Goal: Task Accomplishment & Management: Manage account settings

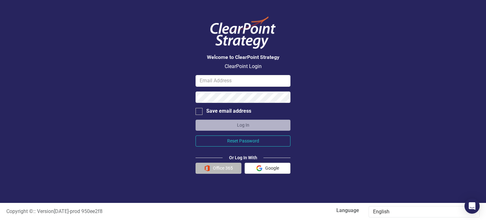
click at [208, 169] on img "button" at bounding box center [207, 168] width 6 height 6
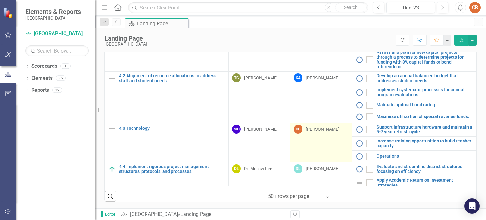
scroll to position [260, 0]
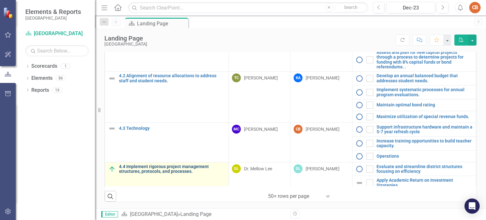
click at [129, 164] on link "4.4 Implement rigorous project management structures, protocols, and processes." at bounding box center [172, 169] width 106 height 10
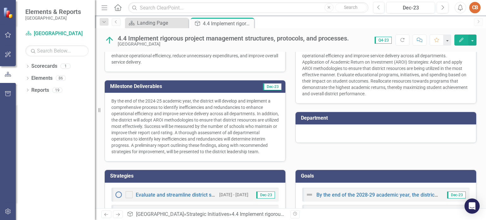
scroll to position [161, 0]
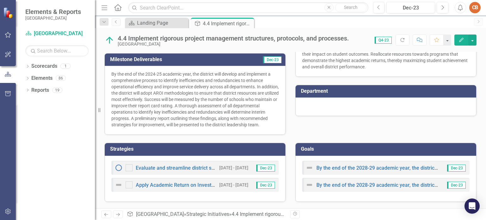
click at [209, 96] on p "By the end of the 2024-25 academic year, the district will develop and implemen…" at bounding box center [194, 99] width 167 height 57
click at [230, 57] on td "Milestone Deliverables" at bounding box center [173, 60] width 126 height 10
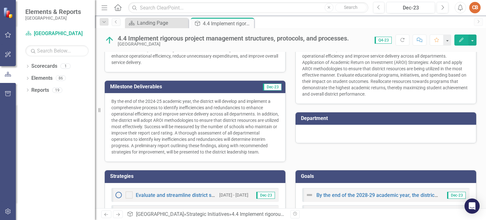
scroll to position [97, 0]
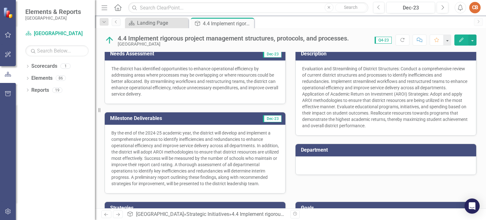
click at [120, 185] on p "By the end of the 2024-25 academic year, the district will develop and implemen…" at bounding box center [194, 158] width 167 height 57
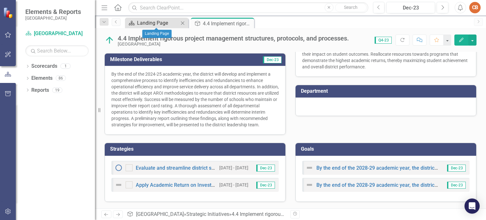
click at [145, 23] on div "Landing Page" at bounding box center [158, 23] width 42 height 8
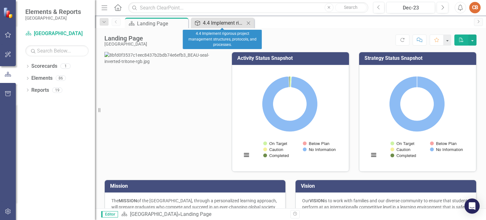
click at [202, 21] on link "Strategic Initiatives 4.4 Implement rigorous project management structures, pro…" at bounding box center [218, 23] width 52 height 8
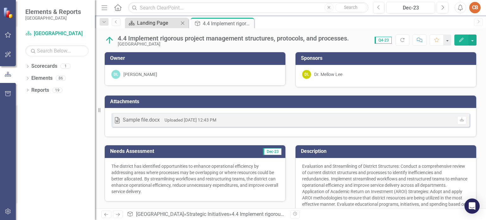
click at [155, 19] on div "Landing Page" at bounding box center [158, 23] width 42 height 8
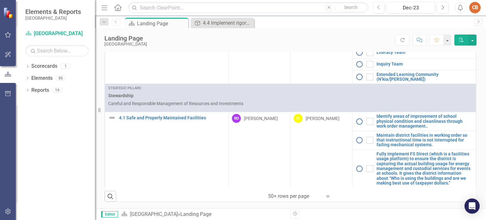
scroll to position [747, 0]
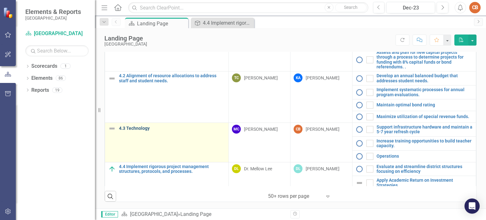
click at [133, 126] on link "4.3 Technology" at bounding box center [172, 128] width 106 height 5
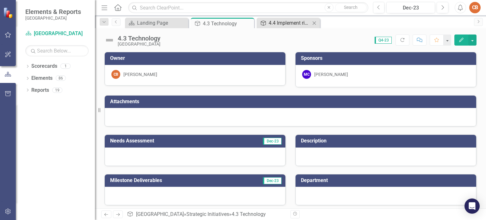
click at [275, 20] on div "4.4 Implement rigorous project management structures, protocols, and processes." at bounding box center [290, 23] width 42 height 8
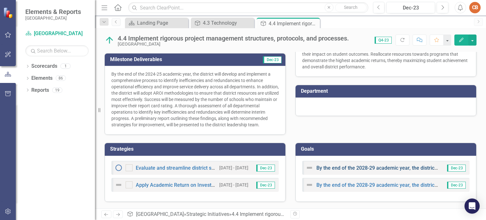
scroll to position [161, 0]
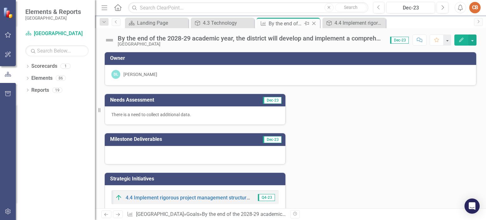
click at [314, 23] on icon "Close" at bounding box center [314, 23] width 6 height 5
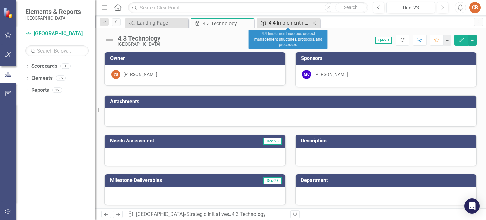
click at [298, 25] on div "4.4 Implement rigorous project management structures, protocols, and processes." at bounding box center [290, 23] width 42 height 8
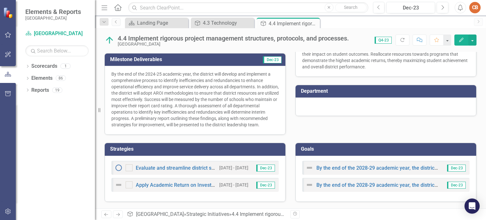
scroll to position [161, 0]
click at [175, 169] on link "Evaluate and streamline district structures focusing on efficiency" at bounding box center [209, 168] width 147 height 6
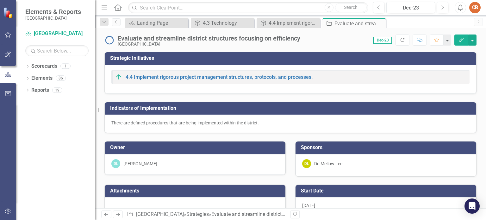
checkbox input "true"
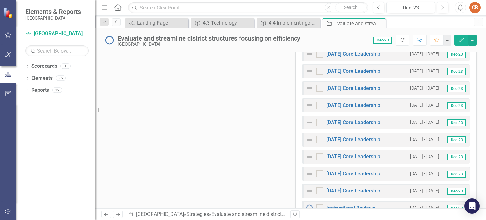
scroll to position [476, 0]
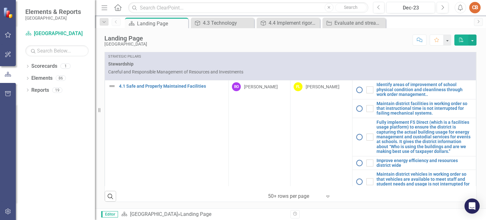
scroll to position [747, 0]
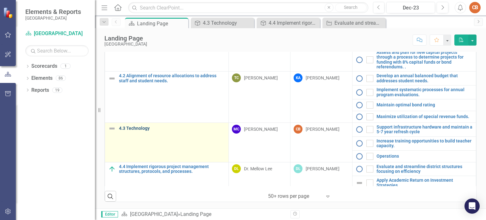
click at [138, 126] on link "4.3 Technology" at bounding box center [172, 128] width 106 height 5
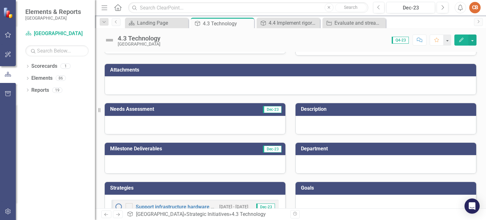
scroll to position [86, 0]
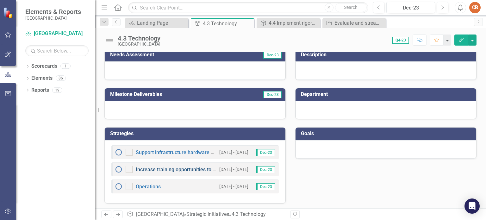
click at [165, 171] on link "Increase training opportunities to build teacher capacity." at bounding box center [200, 169] width 128 height 6
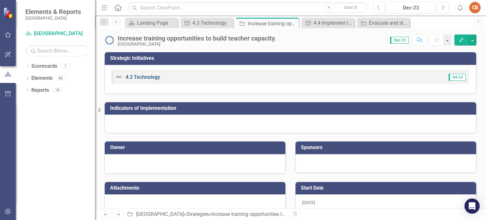
click at [143, 78] on link "4.3 Technology" at bounding box center [143, 77] width 34 height 6
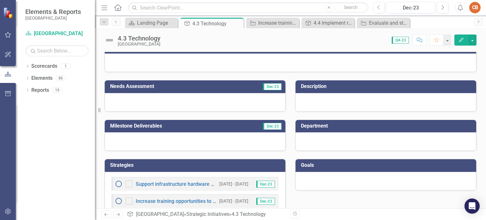
scroll to position [86, 0]
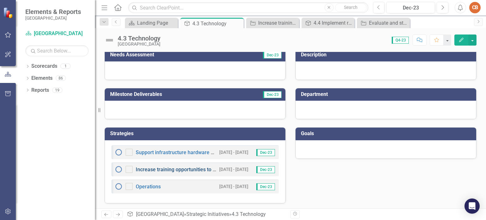
click at [169, 169] on link "Increase training opportunities to build teacher capacity." at bounding box center [200, 169] width 128 height 6
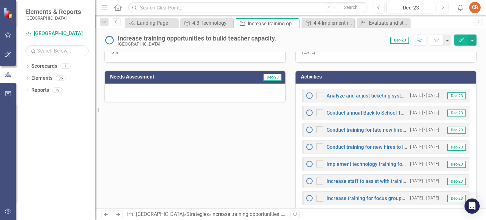
scroll to position [158, 0]
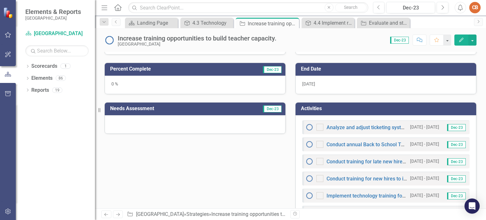
click at [177, 82] on div "0 %" at bounding box center [195, 85] width 181 height 18
click at [126, 85] on div "0 %" at bounding box center [195, 85] width 181 height 18
click at [108, 84] on div "0 %" at bounding box center [195, 85] width 181 height 18
click at [115, 83] on div "0 %" at bounding box center [195, 85] width 181 height 18
click at [193, 72] on td "Percent Complete" at bounding box center [168, 70] width 117 height 10
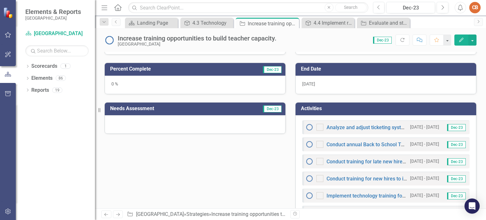
click at [192, 71] on td "Percent Complete" at bounding box center [168, 70] width 117 height 10
click at [459, 39] on icon "Edit" at bounding box center [461, 40] width 6 height 4
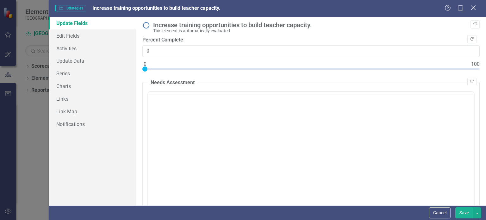
click at [475, 9] on icon "Close" at bounding box center [473, 8] width 8 height 6
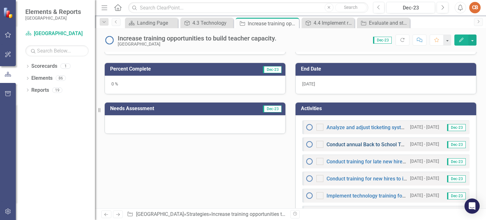
click at [370, 145] on link "Conduct annual Back to School Technology Training on technology update and expe…" at bounding box center [455, 144] width 258 height 6
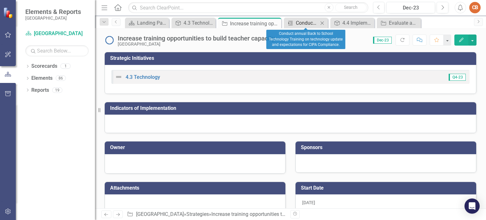
click at [305, 24] on div "Conduct annual Back to School Technology Training on technology update and expe…" at bounding box center [307, 23] width 22 height 8
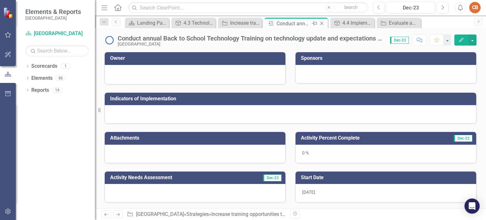
click at [323, 23] on icon "Close" at bounding box center [322, 23] width 6 height 5
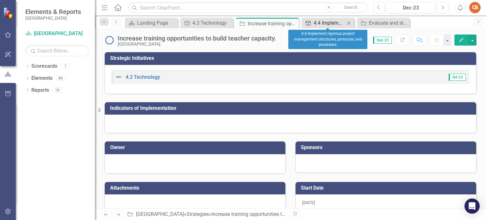
click at [330, 21] on div "4.4 Implement rigorous project management structures, protocols, and processes." at bounding box center [329, 23] width 31 height 8
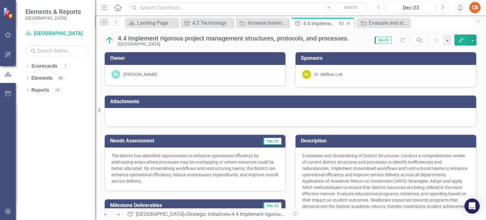
click at [349, 24] on icon at bounding box center [348, 23] width 3 height 3
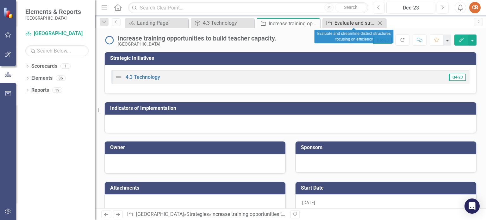
click at [349, 22] on div "Evaluate and streamline district structures focusing on efficiency" at bounding box center [355, 23] width 42 height 8
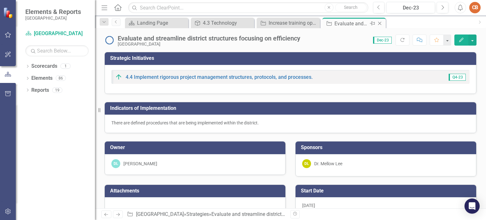
click at [382, 23] on icon "Close" at bounding box center [379, 23] width 6 height 5
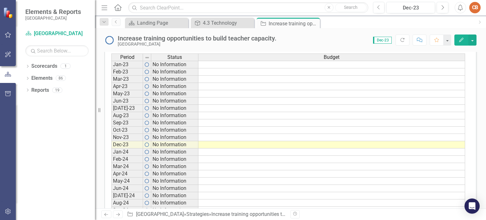
scroll to position [593, 0]
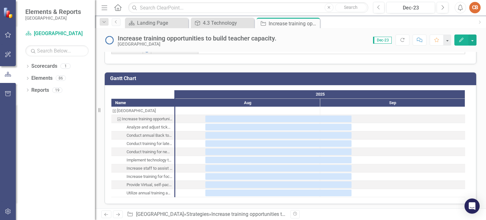
click at [154, 125] on div "Analyze and adjust ticketing system annually for accurate routing" at bounding box center [150, 127] width 46 height 8
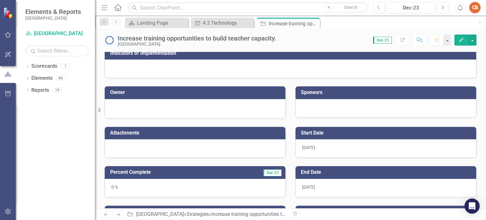
scroll to position [0, 0]
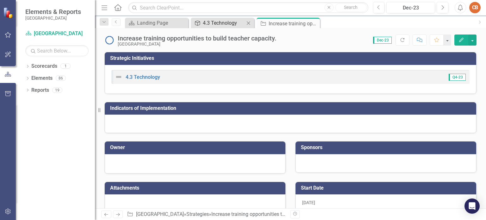
click at [207, 21] on div "4.3 Technology" at bounding box center [224, 23] width 42 height 8
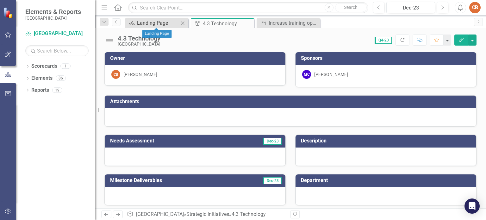
click at [169, 20] on div "Landing Page" at bounding box center [158, 23] width 42 height 8
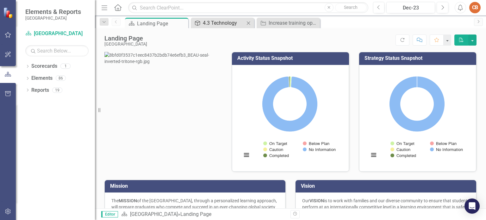
drag, startPoint x: 227, startPoint y: 21, endPoint x: 223, endPoint y: 21, distance: 4.1
click at [223, 21] on div "4.3 Technology" at bounding box center [224, 23] width 42 height 8
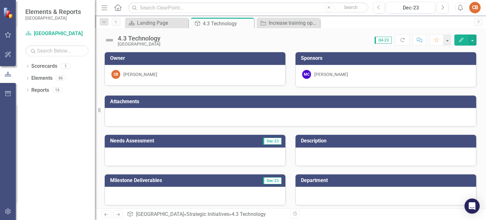
scroll to position [86, 0]
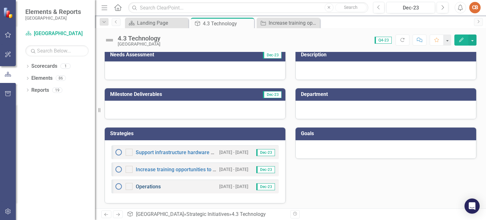
click at [154, 184] on link "Operations" at bounding box center [148, 186] width 25 height 6
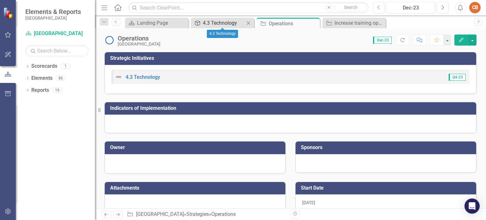
click at [217, 25] on div "4.3 Technology" at bounding box center [224, 23] width 42 height 8
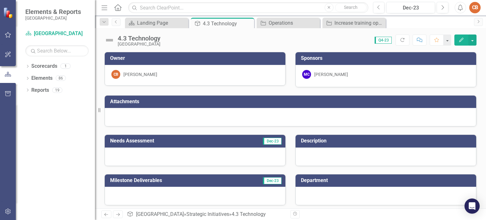
scroll to position [86, 0]
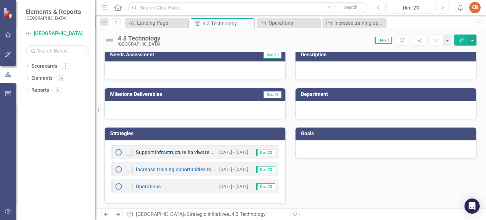
click at [192, 151] on link "Support infrastructure hardware and maintain a 5-7 year refresh cycle" at bounding box center [216, 152] width 160 height 6
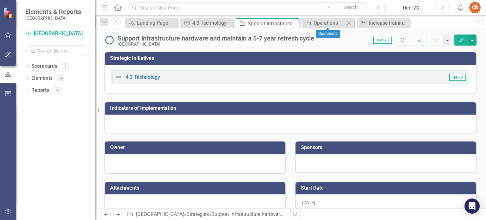
click at [342, 18] on div "Strategies Operations Close" at bounding box center [327, 23] width 53 height 10
click at [337, 24] on div "Operations" at bounding box center [329, 23] width 31 height 8
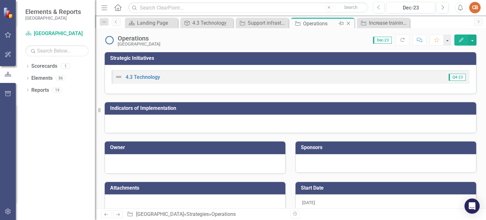
click at [349, 24] on icon "Close" at bounding box center [348, 23] width 6 height 5
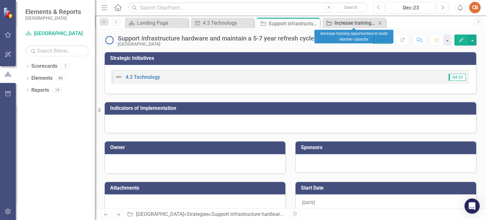
click at [352, 22] on div "Increase training opportunities to build teacher capacity." at bounding box center [355, 23] width 42 height 8
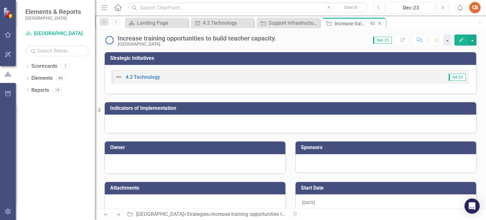
click at [380, 23] on icon "Close" at bounding box center [379, 23] width 6 height 5
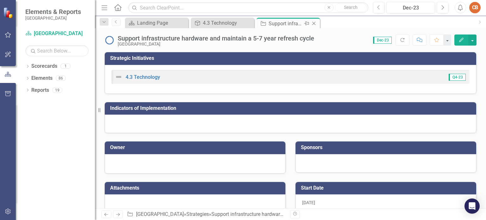
click at [290, 25] on div "Support infrastructure hardware and maintain a 5-7 year refresh cycle" at bounding box center [286, 24] width 34 height 8
click at [315, 24] on icon "Close" at bounding box center [314, 23] width 6 height 5
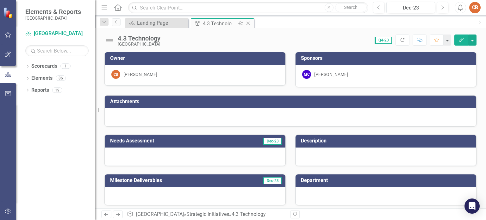
click at [241, 23] on icon "Pin" at bounding box center [240, 23] width 5 height 6
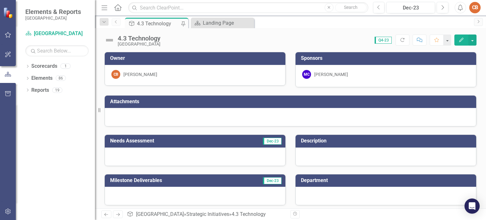
click at [114, 26] on link "Previous" at bounding box center [116, 22] width 9 height 8
click at [227, 22] on div "Landing Page" at bounding box center [224, 23] width 42 height 8
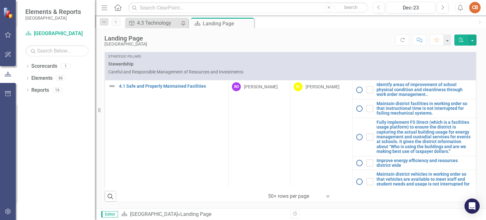
scroll to position [747, 0]
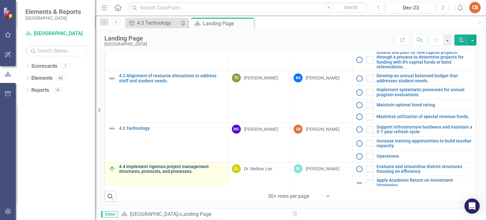
click at [129, 167] on link "4.4 Implement rigorous project management structures, protocols, and processes." at bounding box center [172, 169] width 106 height 10
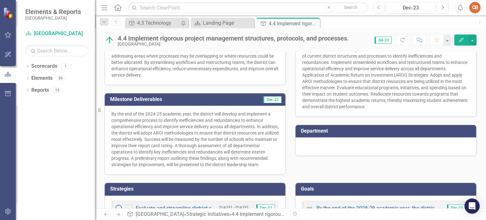
scroll to position [161, 0]
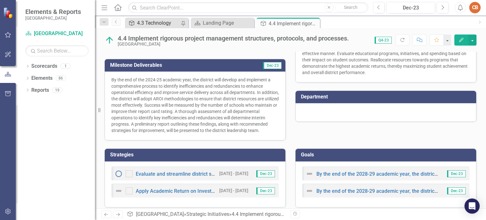
click at [145, 22] on div "4.3 Technology" at bounding box center [158, 23] width 43 height 8
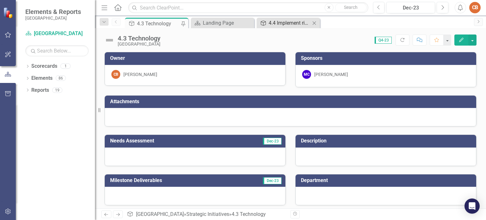
click at [295, 21] on div "4.4 Implement rigorous project management structures, protocols, and processes." at bounding box center [290, 23] width 42 height 8
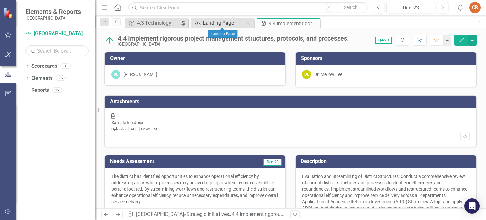
click at [213, 23] on div "Landing Page" at bounding box center [224, 23] width 42 height 8
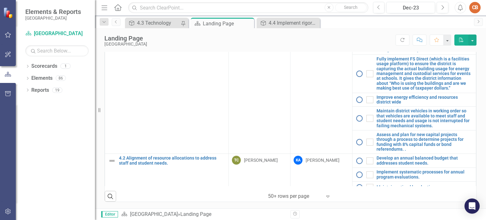
scroll to position [747, 0]
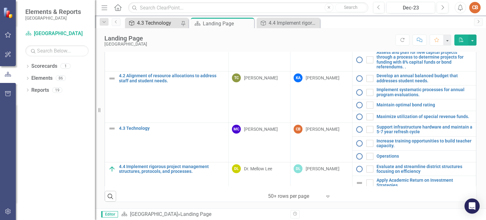
click at [162, 23] on div "4.3 Technology" at bounding box center [158, 23] width 43 height 8
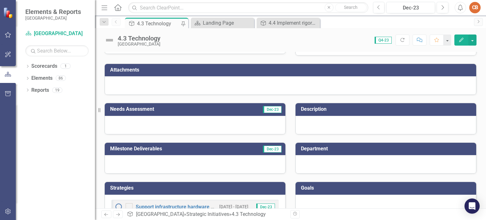
scroll to position [86, 0]
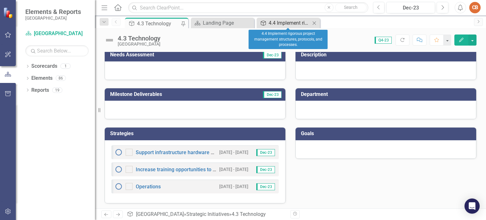
click at [272, 25] on div "4.4 Implement rigorous project management structures, protocols, and processes." at bounding box center [290, 23] width 42 height 8
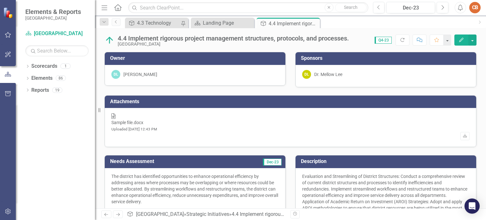
scroll to position [161, 0]
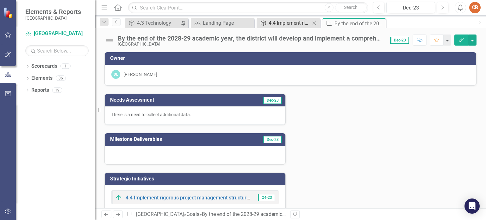
click at [295, 23] on div "4.4 Implement rigorous project management structures, protocols, and processes." at bounding box center [290, 23] width 42 height 8
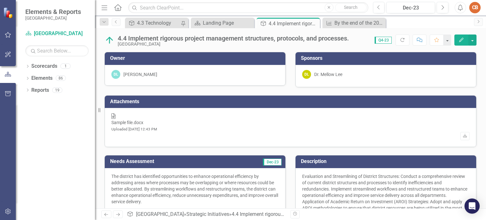
scroll to position [161, 0]
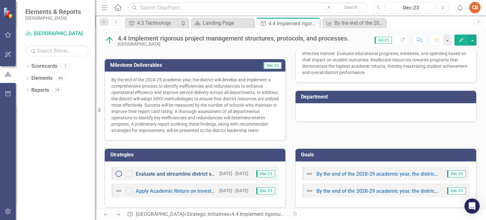
click at [192, 171] on link "Evaluate and streamline district structures focusing on efficiency" at bounding box center [209, 174] width 147 height 6
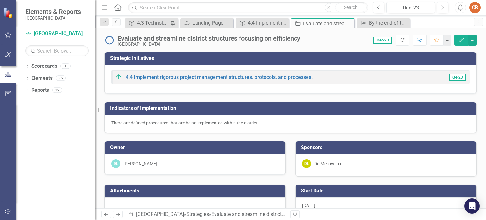
checkbox input "false"
checkbox input "true"
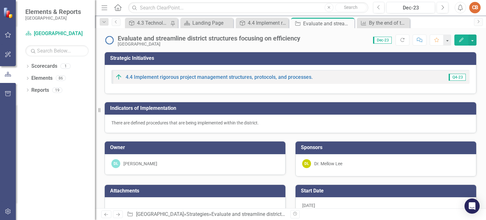
checkbox input "true"
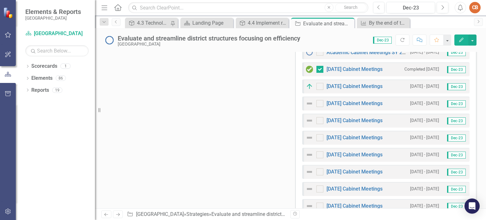
scroll to position [316, 0]
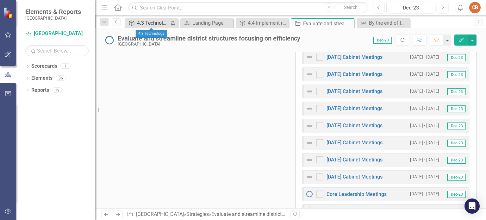
click at [156, 26] on div "4.3 Technology" at bounding box center [153, 23] width 33 height 8
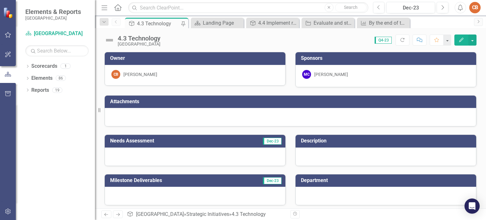
scroll to position [86, 0]
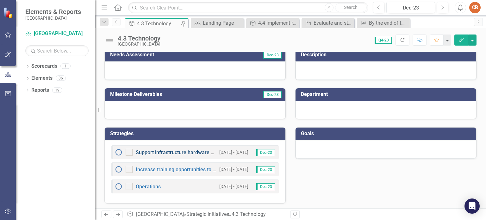
click at [168, 150] on link "Support infrastructure hardware and maintain a 5-7 year refresh cycle" at bounding box center [216, 152] width 160 height 6
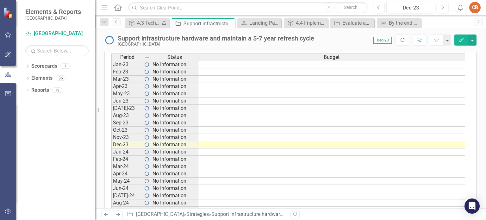
scroll to position [593, 0]
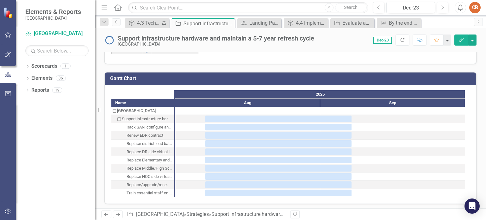
click at [166, 191] on div "Train essential staff on new SAN" at bounding box center [150, 193] width 46 height 8
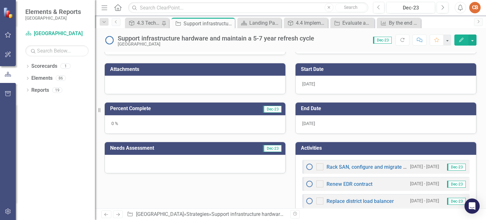
scroll to position [0, 0]
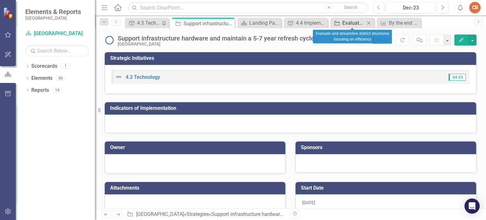
click at [353, 22] on div "Evaluate and streamline district structures focusing on efficiency" at bounding box center [353, 23] width 22 height 8
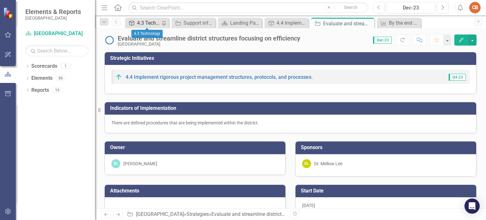
click at [138, 24] on div "4.3 Technology" at bounding box center [149, 23] width 24 height 8
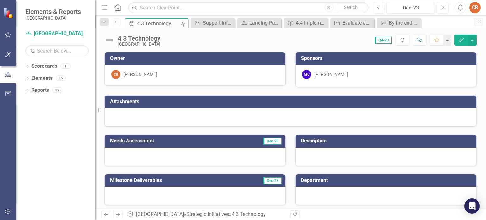
scroll to position [86, 0]
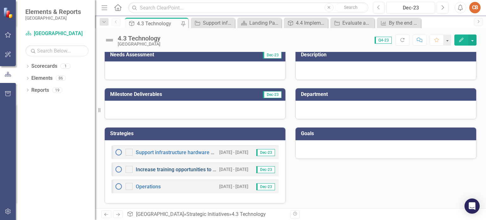
click at [165, 167] on link "Increase training opportunities to build teacher capacity." at bounding box center [200, 169] width 128 height 6
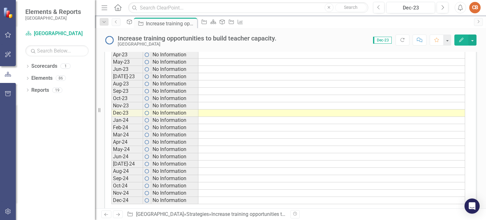
scroll to position [593, 0]
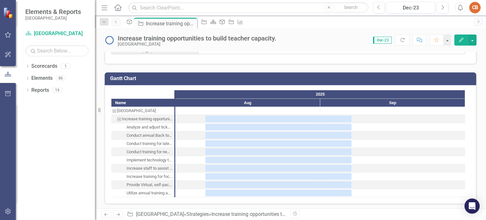
click at [153, 125] on div "Analyze and adjust ticketing system annually for accurate routing" at bounding box center [150, 127] width 46 height 8
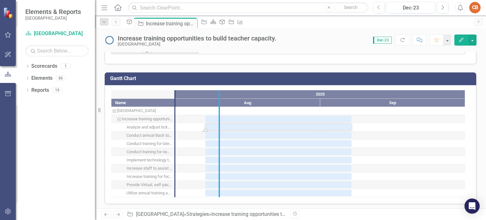
drag, startPoint x: 175, startPoint y: 124, endPoint x: 226, endPoint y: 122, distance: 51.6
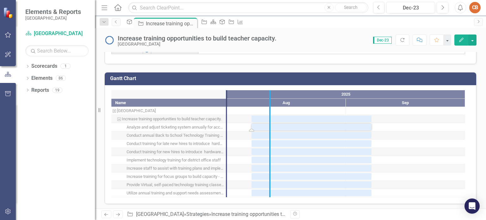
drag, startPoint x: 226, startPoint y: 126, endPoint x: 272, endPoint y: 124, distance: 46.3
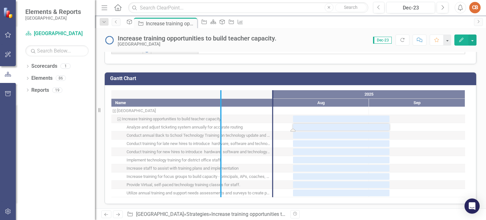
drag, startPoint x: 274, startPoint y: 118, endPoint x: 222, endPoint y: 116, distance: 51.9
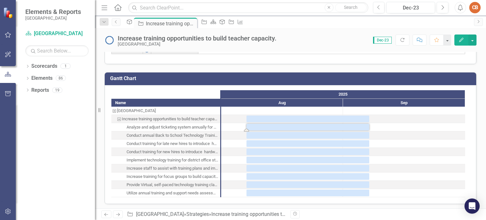
click at [180, 134] on div "Conduct annual Back to School Technology Training on technology update and expe…" at bounding box center [173, 135] width 92 height 8
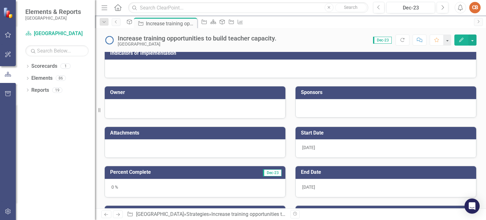
scroll to position [0, 0]
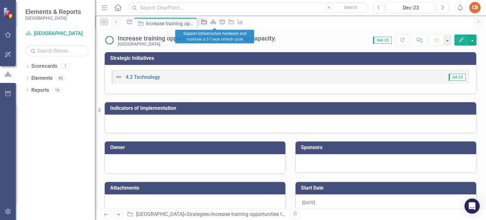
click at [207, 26] on div "Strategies" at bounding box center [202, 22] width 9 height 8
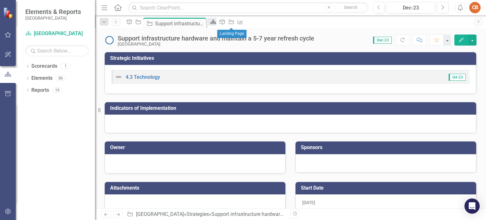
click at [216, 21] on icon "Scorecard" at bounding box center [213, 21] width 6 height 5
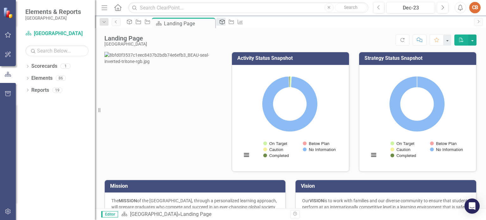
click at [225, 23] on icon "Strategic Initiatives" at bounding box center [222, 21] width 6 height 5
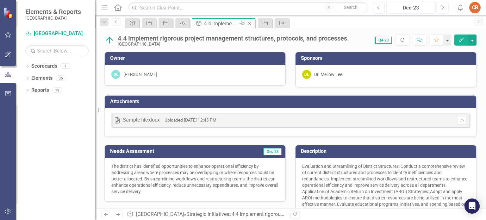
click at [249, 24] on icon "Close" at bounding box center [249, 23] width 6 height 5
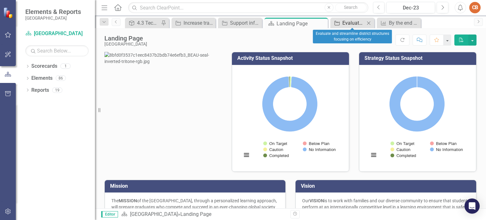
click at [351, 26] on div "Evaluate and streamline district structures focusing on efficiency" at bounding box center [353, 23] width 22 height 8
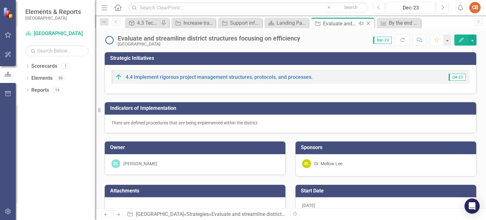
checkbox input "false"
checkbox input "true"
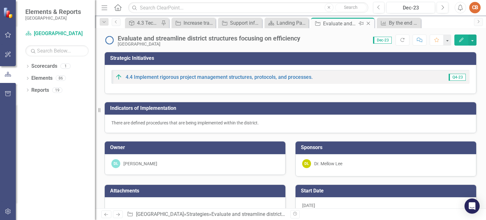
checkbox input "true"
click at [370, 22] on icon at bounding box center [368, 23] width 3 height 3
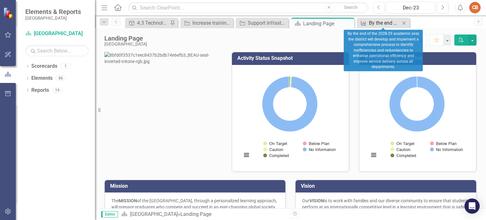
click at [369, 23] on div "By the end of the 2028-29 academic year, the district will develop and implemen…" at bounding box center [384, 23] width 31 height 8
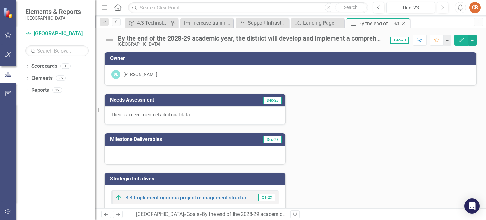
click at [403, 24] on icon at bounding box center [403, 23] width 3 height 3
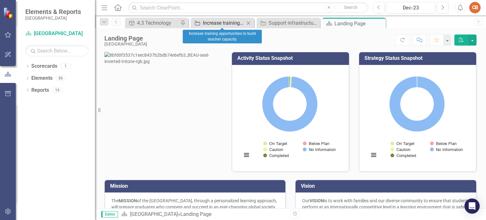
click at [230, 26] on div "Increase training opportunities to build teacher capacity." at bounding box center [224, 23] width 42 height 8
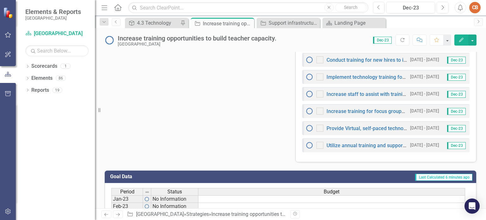
scroll to position [214, 0]
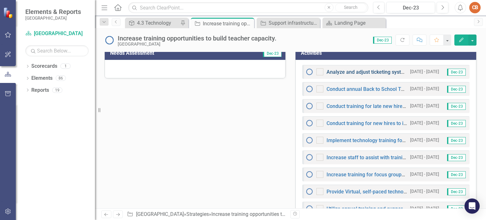
click at [373, 71] on link "Analyze and adjust ticketing system annually for accurate routing" at bounding box center [400, 72] width 149 height 6
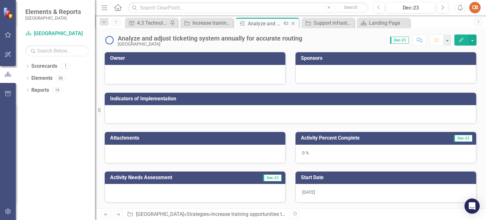
click at [292, 22] on icon at bounding box center [292, 23] width 3 height 3
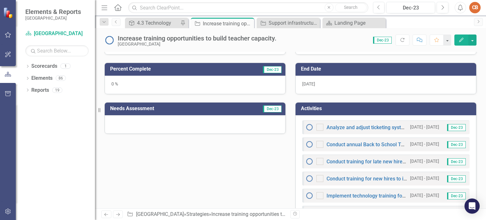
scroll to position [221, 0]
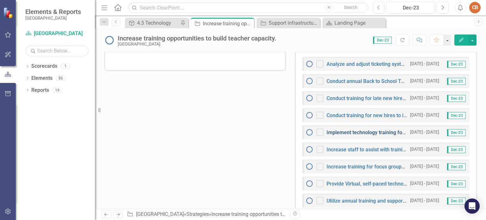
click at [351, 132] on link "Implement technology training for district office staff" at bounding box center [386, 132] width 120 height 6
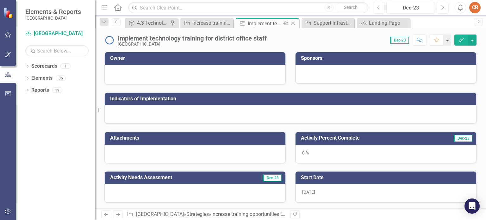
click at [294, 22] on icon "Close" at bounding box center [293, 23] width 6 height 5
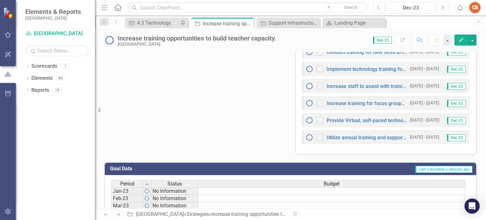
scroll to position [190, 0]
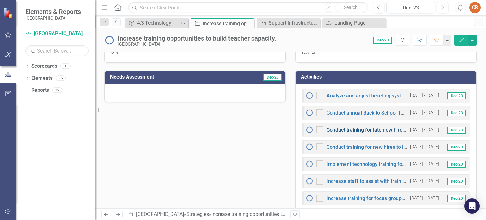
click at [363, 127] on link "Conduct training for late new hires to introduce hardware, software and technol…" at bounding box center [467, 130] width 283 height 6
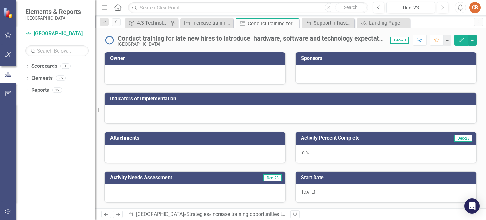
click at [376, 37] on div "Conduct training for late new hires to introduce hardware, software and technol…" at bounding box center [251, 38] width 266 height 7
click at [459, 38] on icon "Edit" at bounding box center [461, 40] width 6 height 4
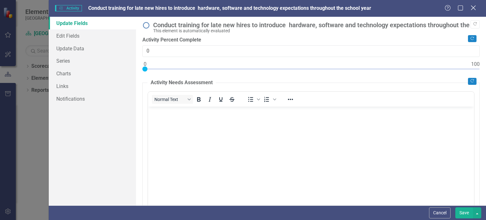
click at [473, 4] on div "Close" at bounding box center [473, 8] width 8 height 9
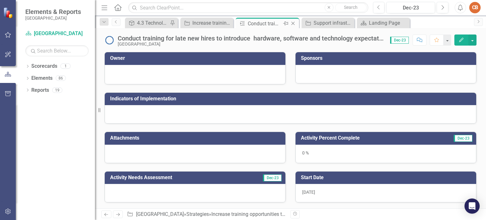
click at [295, 23] on icon "Close" at bounding box center [293, 23] width 6 height 5
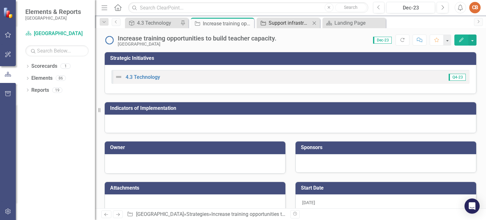
click at [291, 22] on div "Support infrastructure hardware and maintain a 5-7 year refresh cycle" at bounding box center [290, 23] width 42 height 8
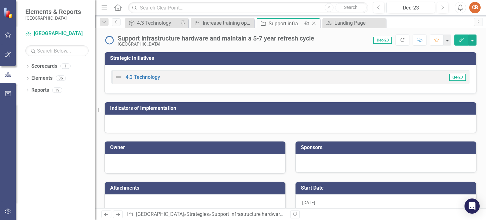
click at [314, 25] on icon "Close" at bounding box center [314, 23] width 6 height 5
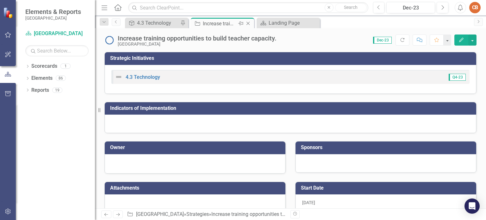
click at [231, 28] on div "Strategies Increase training opportunities to build teacher capacity. Pin Close" at bounding box center [222, 23] width 63 height 10
click at [220, 26] on div "Increase training opportunities to build teacher capacity." at bounding box center [220, 24] width 34 height 8
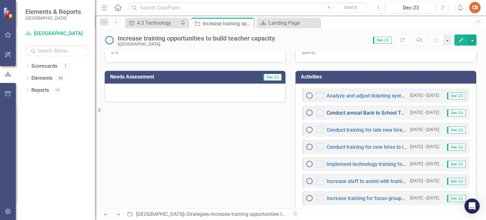
click at [371, 110] on link "Conduct annual Back to School Technology Training on technology update and expe…" at bounding box center [455, 113] width 258 height 6
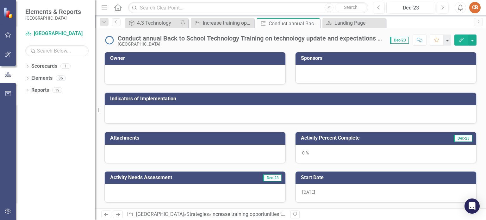
click at [458, 40] on button "Edit" at bounding box center [461, 39] width 14 height 11
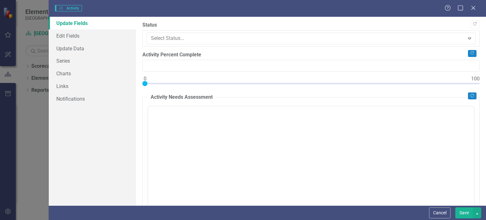
type input "0"
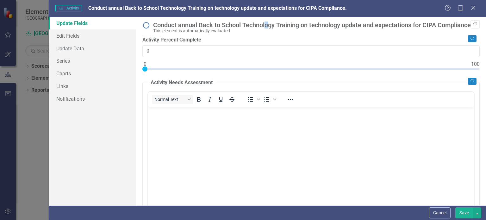
click at [267, 23] on div "Conduct annual Back to School Technology Training on technology update and expe…" at bounding box center [314, 25] width 323 height 7
click at [232, 31] on div "This element is automatically evaluated" at bounding box center [314, 30] width 323 height 5
click at [471, 6] on icon at bounding box center [473, 7] width 5 height 5
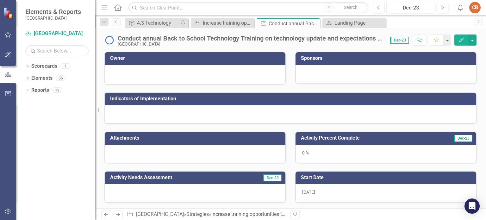
click at [338, 159] on div "0 %" at bounding box center [385, 154] width 181 height 18
click at [379, 140] on td "Activity Percent Complete" at bounding box center [366, 139] width 130 height 10
click at [353, 140] on h3 "Activity Percent Complete" at bounding box center [366, 138] width 130 height 6
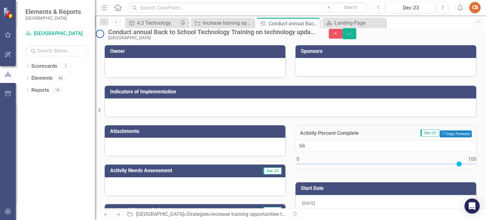
type input "100"
drag, startPoint x: 304, startPoint y: 176, endPoint x: 486, endPoint y: 168, distance: 182.1
click at [486, 168] on div "Owner Sponsors Indicators of Implementation Attachments Activity Needs Assessme…" at bounding box center [290, 126] width 391 height 163
click at [313, 131] on div "Activity Percent Complete Dec-23 Copy Forward Copy Forward 100" at bounding box center [385, 145] width 191 height 57
click at [356, 39] on button "Save" at bounding box center [349, 33] width 14 height 11
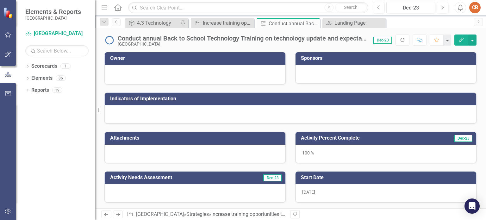
click at [195, 54] on td "Owner" at bounding box center [196, 59] width 172 height 10
click at [196, 54] on td "Owner" at bounding box center [196, 59] width 172 height 10
click at [198, 60] on h3 "Owner" at bounding box center [196, 58] width 172 height 6
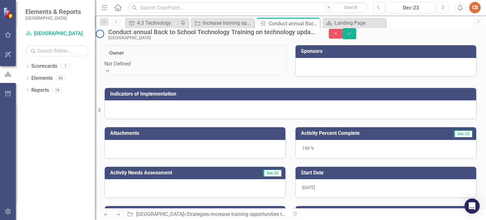
click at [111, 73] on icon "Expand" at bounding box center [107, 70] width 6 height 5
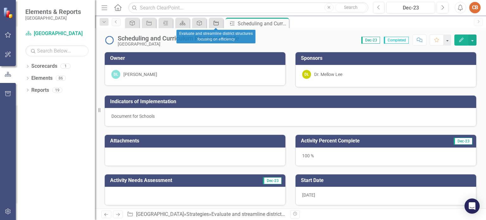
click at [214, 24] on icon "Strategies" at bounding box center [216, 23] width 6 height 5
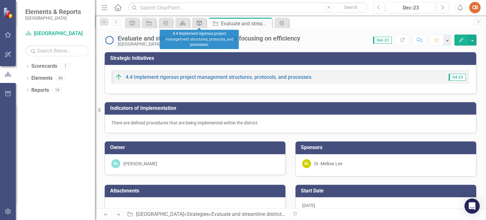
click at [196, 26] on div "Strategic Initiatives" at bounding box center [198, 23] width 9 height 8
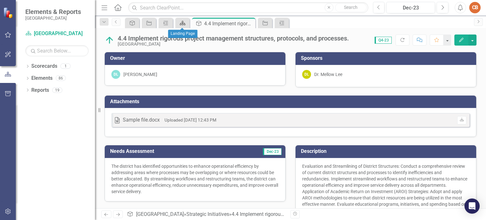
click at [185, 24] on icon "Scorecard" at bounding box center [182, 23] width 6 height 5
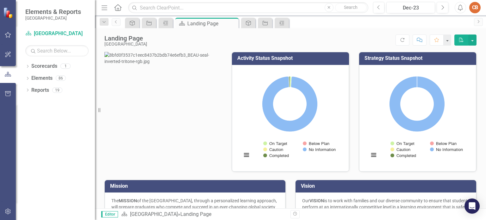
click at [159, 25] on div "Activity" at bounding box center [165, 23] width 14 height 10
click at [164, 25] on div "Activity" at bounding box center [164, 23] width 9 height 8
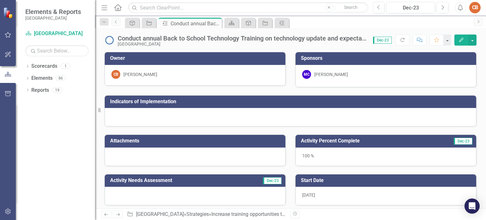
click at [206, 104] on td "Indicators of Implementation" at bounding box center [291, 102] width 363 height 10
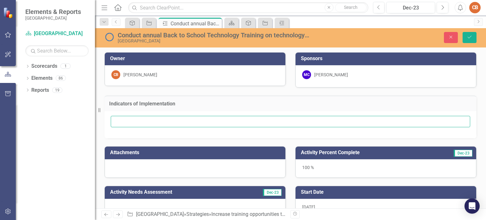
click at [170, 122] on input "text" at bounding box center [290, 122] width 359 height 12
type input "S"
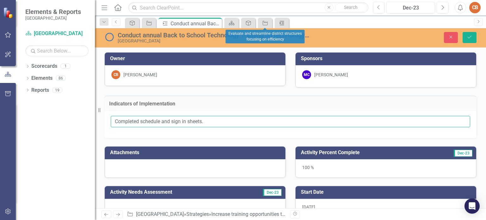
type input "Completed schedule and sign in sheets."
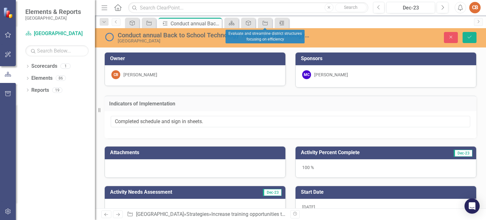
click at [277, 20] on div "Activity" at bounding box center [280, 23] width 9 height 8
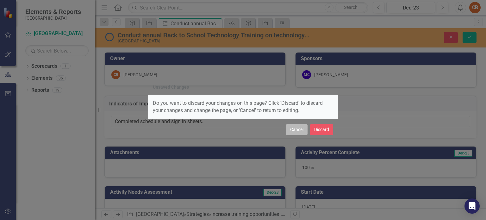
click at [301, 130] on button "Cancel" at bounding box center [297, 129] width 22 height 11
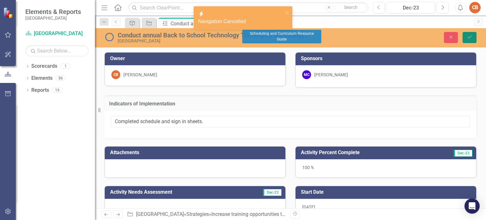
click at [474, 34] on button "Save" at bounding box center [470, 37] width 14 height 11
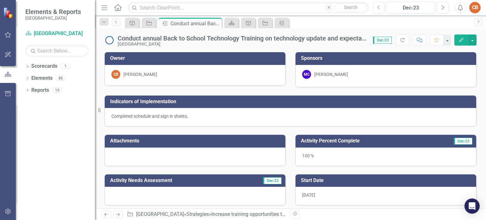
click at [196, 107] on div "Indicators of Implementation" at bounding box center [290, 102] width 371 height 13
click at [281, 27] on div "Activity" at bounding box center [280, 23] width 9 height 8
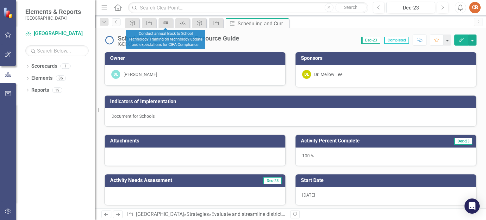
click at [161, 24] on div "Activity" at bounding box center [164, 23] width 9 height 8
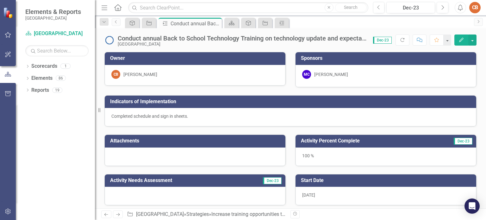
scroll to position [32, 0]
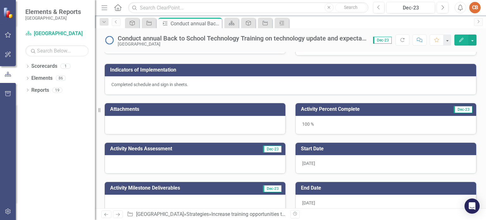
click at [313, 148] on h3 "Start Date" at bounding box center [387, 149] width 172 height 6
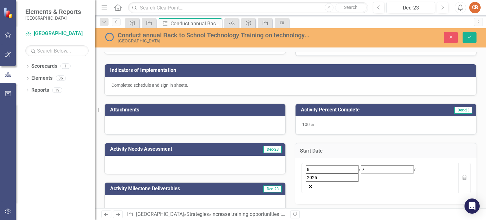
click at [330, 167] on div "[DATE]" at bounding box center [380, 173] width 149 height 16
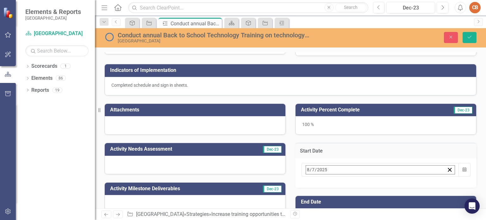
click at [381, 203] on button "31" at bounding box center [373, 208] width 16 height 11
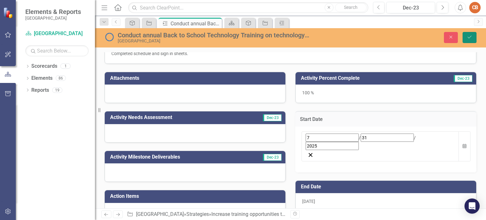
click at [467, 36] on icon "Save" at bounding box center [470, 37] width 6 height 4
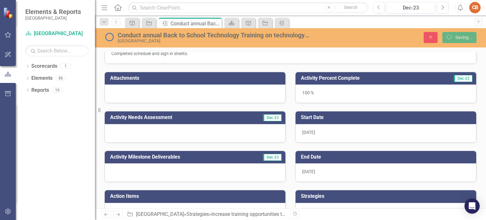
click at [313, 173] on span "[DATE]" at bounding box center [308, 171] width 13 height 5
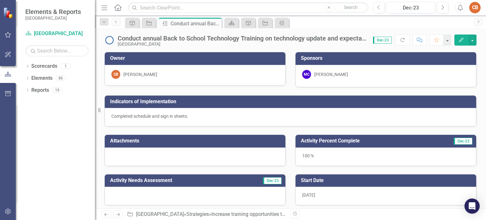
scroll to position [127, 0]
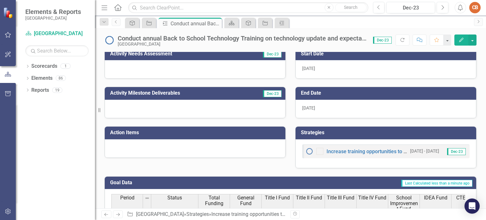
click at [315, 107] on div "[DATE]" at bounding box center [385, 109] width 181 height 18
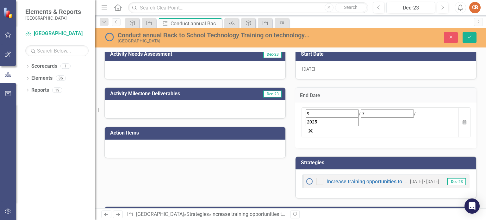
click at [414, 114] on span "/" at bounding box center [415, 113] width 2 height 5
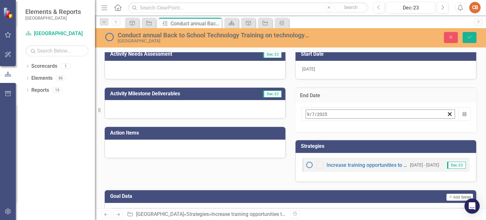
click at [330, 128] on button "‹" at bounding box center [323, 128] width 14 height 14
click at [349, 160] on button "5" at bounding box center [341, 164] width 16 height 11
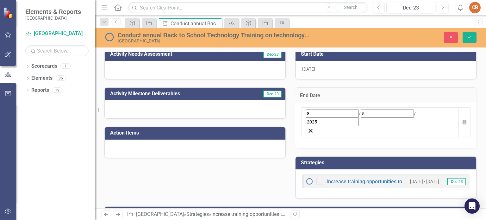
click at [322, 118] on input "2025" at bounding box center [332, 122] width 53 height 8
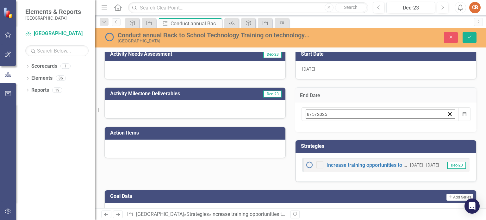
click at [374, 162] on abbr "7" at bounding box center [373, 164] width 3 height 5
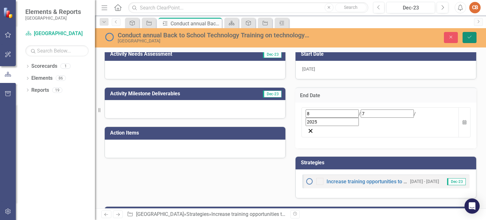
click at [469, 38] on icon "Save" at bounding box center [470, 37] width 6 height 4
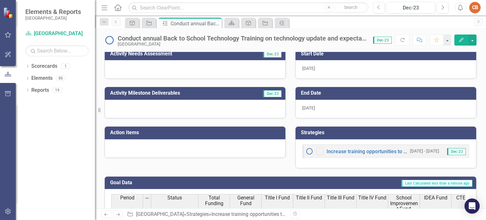
scroll to position [95, 0]
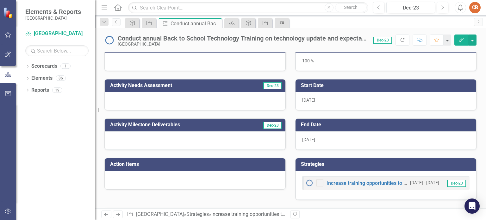
click at [283, 23] on icon at bounding box center [282, 23] width 4 height 4
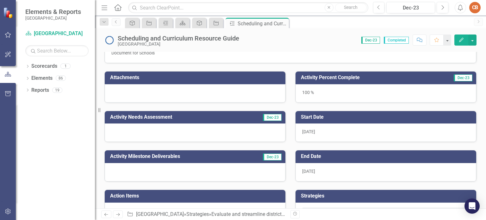
scroll to position [158, 0]
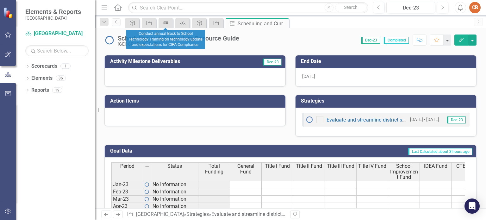
click at [162, 27] on div "Activity" at bounding box center [164, 23] width 9 height 8
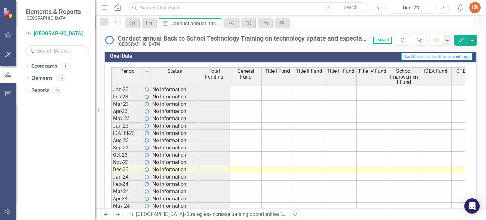
scroll to position [325, 0]
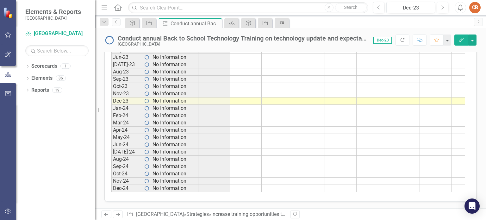
click at [281, 22] on icon "Activity" at bounding box center [282, 23] width 6 height 5
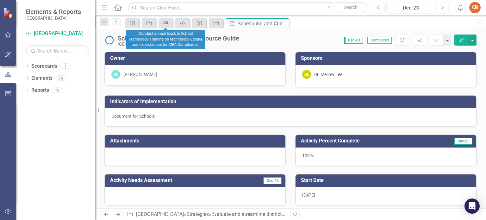
click at [167, 21] on icon "Activity" at bounding box center [166, 23] width 6 height 5
click at [171, 22] on link "Activity" at bounding box center [165, 23] width 11 height 8
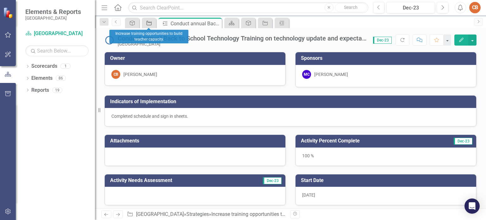
click at [154, 25] on link "Strategies" at bounding box center [148, 23] width 11 height 8
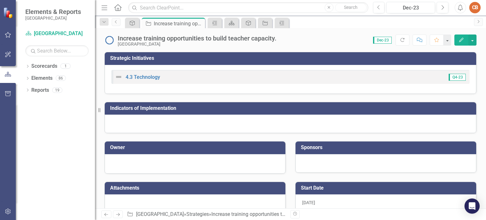
scroll to position [158, 0]
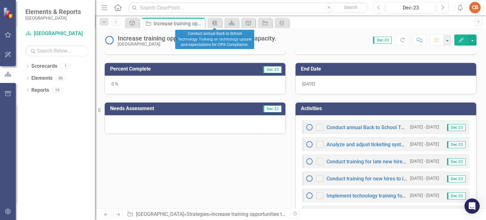
click at [214, 26] on div "Activity" at bounding box center [213, 23] width 9 height 8
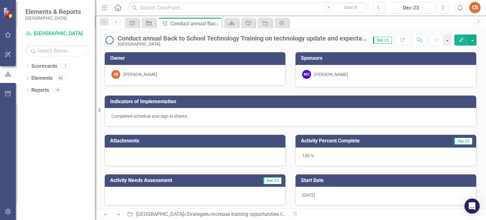
click at [148, 23] on icon "Strategies" at bounding box center [149, 23] width 6 height 5
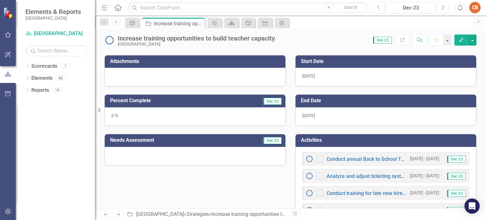
scroll to position [158, 0]
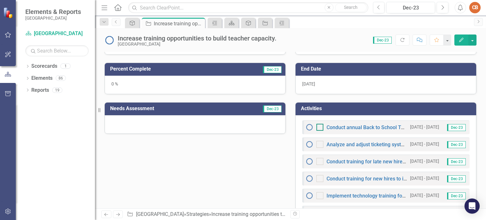
click at [318, 126] on input "checkbox" at bounding box center [318, 126] width 4 height 4
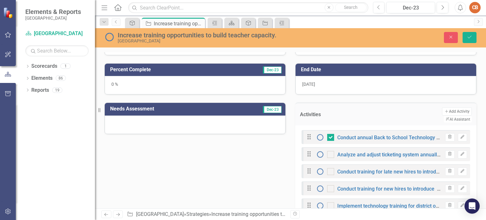
checkbox input "true"
click at [467, 35] on icon "Save" at bounding box center [470, 37] width 6 height 4
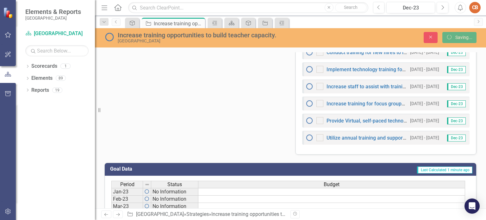
scroll to position [0, 0]
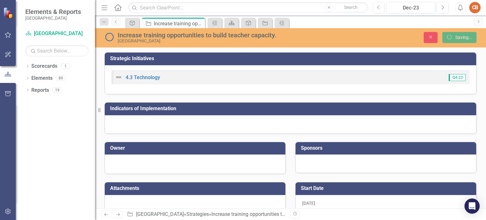
checkbox input "true"
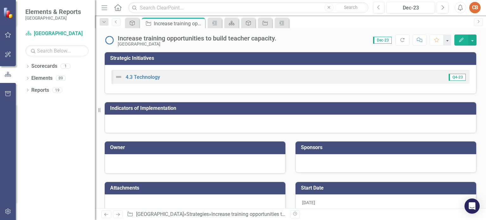
scroll to position [158, 0]
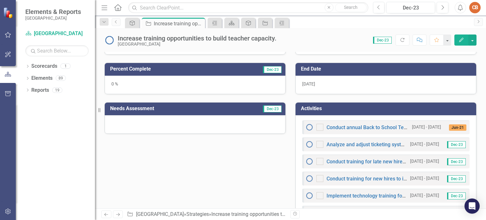
checkbox input "true"
click at [370, 129] on link "Conduct annual Back to School Technology Training on technology update and expe…" at bounding box center [455, 127] width 258 height 6
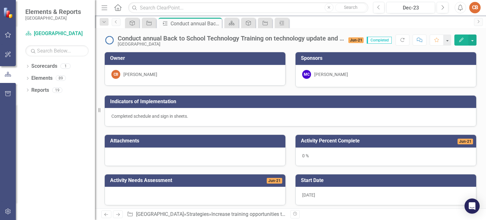
click at [369, 142] on h3 "Activity Percent Complete" at bounding box center [369, 141] width 136 height 6
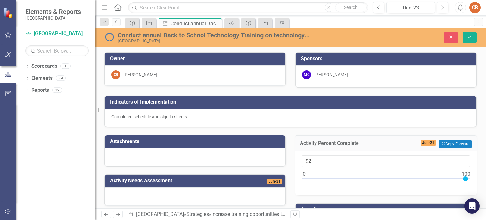
type input "100"
drag, startPoint x: 304, startPoint y: 179, endPoint x: 486, endPoint y: 176, distance: 181.6
click at [486, 176] on div "Owner CB Colleen BeckUngvarsky Sponsors MC Mark Chauhan Indicators of Implement…" at bounding box center [290, 130] width 391 height 156
drag, startPoint x: 470, startPoint y: 39, endPoint x: 465, endPoint y: 44, distance: 7.6
click at [471, 39] on icon "Save" at bounding box center [470, 37] width 6 height 4
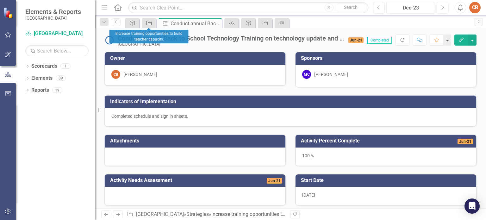
click at [152, 22] on link "Strategies" at bounding box center [148, 23] width 11 height 8
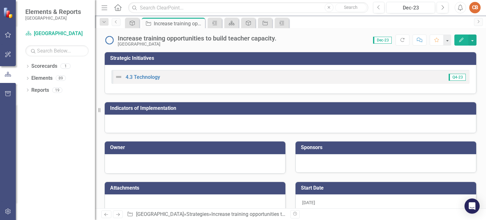
checkbox input "true"
click at [214, 28] on div "Increase training opportunities to build teacher capacity. Beaufort County Scho…" at bounding box center [290, 37] width 391 height 19
click at [216, 24] on icon "Activity" at bounding box center [215, 23] width 6 height 5
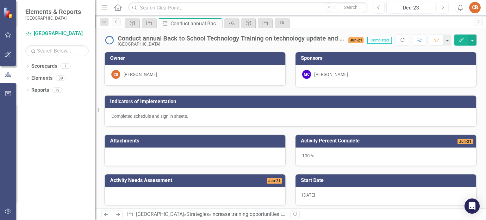
click at [356, 42] on span "Jun-21" at bounding box center [356, 40] width 16 height 6
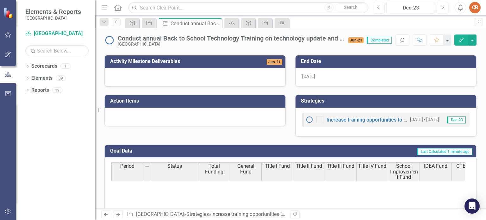
scroll to position [190, 0]
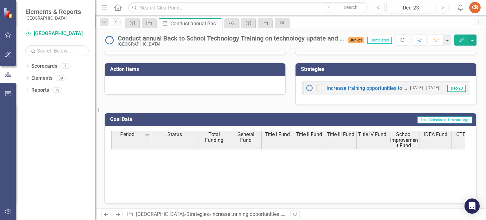
click at [214, 116] on td "Last Calculated 1 minute ago" at bounding box center [343, 120] width 260 height 10
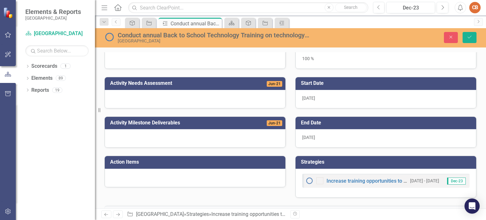
scroll to position [192, 0]
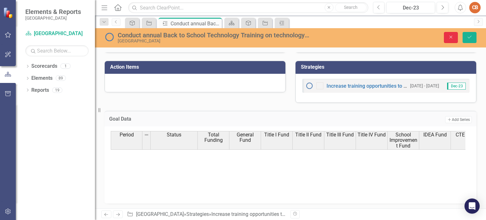
click at [454, 36] on button "Close" at bounding box center [451, 37] width 14 height 11
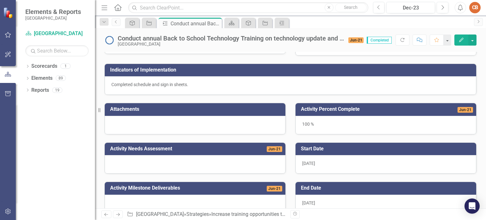
scroll to position [0, 0]
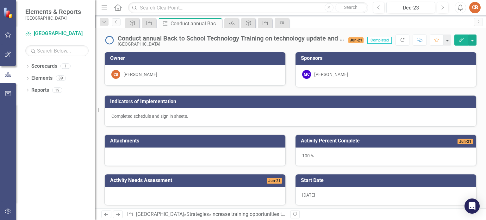
click at [155, 25] on div "Strategies" at bounding box center [149, 23] width 14 height 10
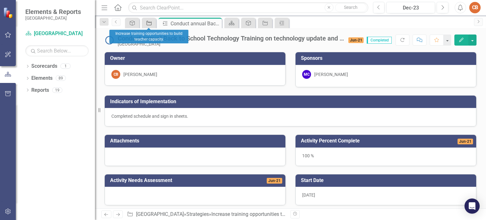
click at [153, 24] on link "Strategies" at bounding box center [148, 23] width 11 height 8
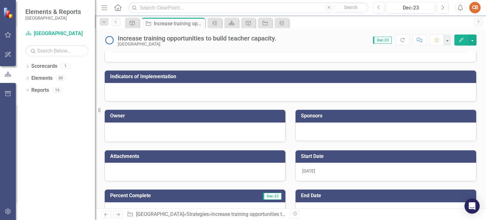
scroll to position [190, 0]
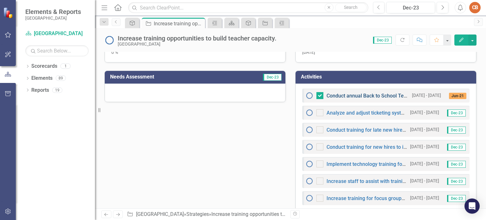
click at [376, 93] on link "Conduct annual Back to School Technology Training on technology update and expe…" at bounding box center [455, 96] width 258 height 6
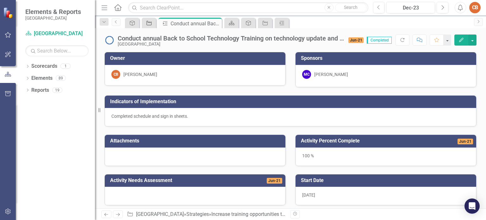
click at [151, 24] on icon at bounding box center [148, 23] width 5 height 4
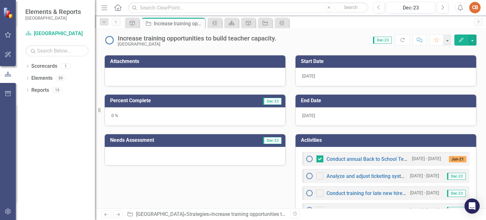
scroll to position [158, 0]
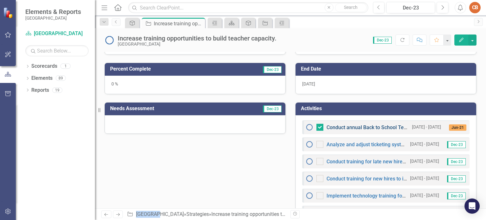
click at [374, 126] on link "Conduct annual Back to School Technology Training on technology update and expe…" at bounding box center [455, 127] width 258 height 6
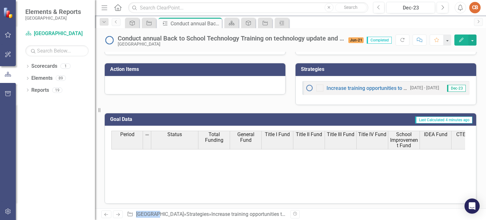
scroll to position [190, 0]
click at [382, 88] on link "Increase training opportunities to build teacher capacity." at bounding box center [390, 88] width 128 height 6
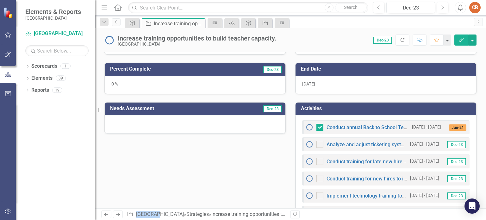
scroll to position [190, 0]
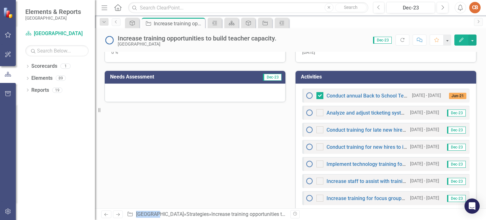
click at [308, 95] on img at bounding box center [310, 96] width 8 height 8
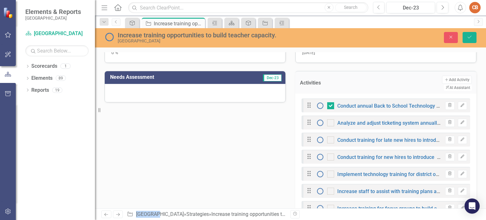
checkbox input "true"
click at [472, 38] on icon "Save" at bounding box center [470, 37] width 6 height 4
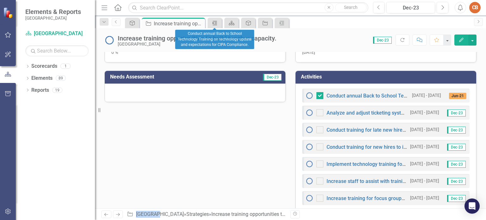
click at [215, 27] on div "Activity" at bounding box center [213, 23] width 9 height 8
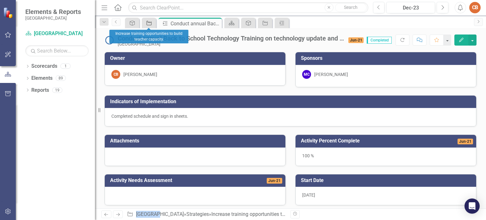
click at [150, 26] on div "Strategies" at bounding box center [147, 23] width 9 height 8
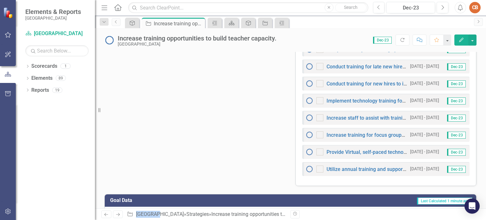
scroll to position [221, 0]
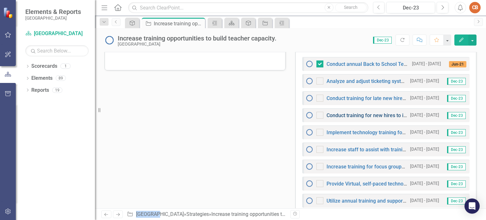
click at [368, 114] on link "Conduct training for new hires to introduce hardware, software and technology e…" at bounding box center [459, 115] width 267 height 6
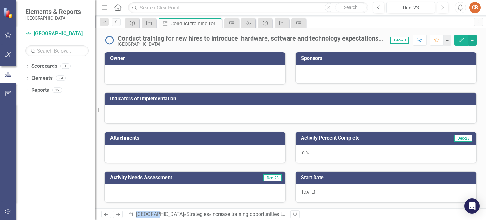
click at [227, 75] on div at bounding box center [194, 74] width 167 height 8
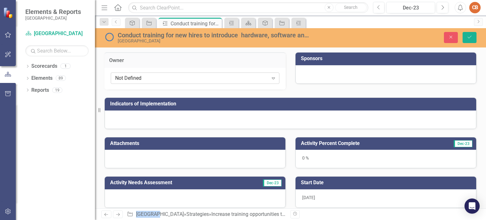
click at [218, 77] on div "Not Defined" at bounding box center [191, 78] width 153 height 7
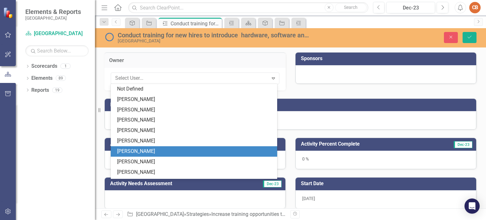
click at [186, 150] on div "[PERSON_NAME]" at bounding box center [195, 151] width 156 height 7
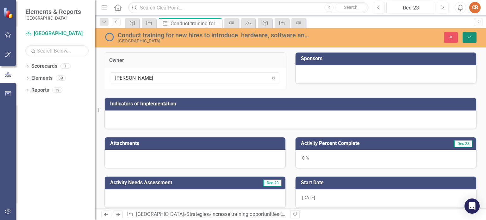
click at [469, 37] on icon "Save" at bounding box center [470, 37] width 6 height 4
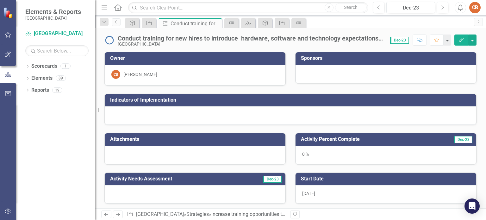
click at [357, 71] on div at bounding box center [385, 74] width 181 height 18
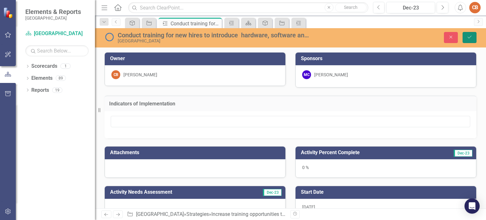
click at [475, 40] on button "Save" at bounding box center [470, 37] width 14 height 11
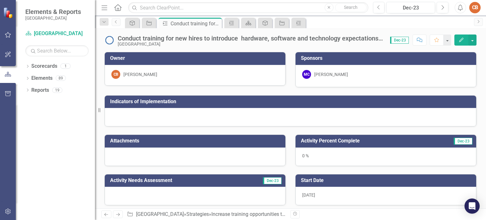
click at [143, 116] on div at bounding box center [290, 117] width 371 height 18
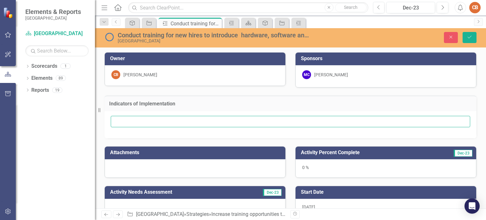
click at [142, 119] on input "text" at bounding box center [290, 122] width 359 height 12
click at [160, 119] on input "Completed schedule and sign in sheets." at bounding box center [290, 122] width 359 height 12
click at [115, 119] on input "Completed schedule and sign in sheets." at bounding box center [290, 122] width 359 height 12
click at [176, 119] on input "Human Resources hiring sheets, completed schedule and sign in sheets." at bounding box center [290, 122] width 359 height 12
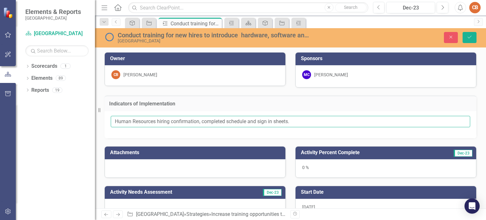
click at [228, 121] on input "Human Resources hiring confirmation, completed schedule and sign in sheets." at bounding box center [290, 122] width 359 height 12
click at [266, 120] on input "Human Resources hiring confirmation, completed training schedule and sign in sh…" at bounding box center [290, 122] width 359 height 12
type input "Human Resources hiring confirmation, completed training schedule, and sign in s…"
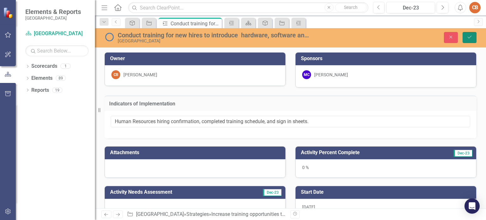
click at [473, 39] on button "Save" at bounding box center [470, 37] width 14 height 11
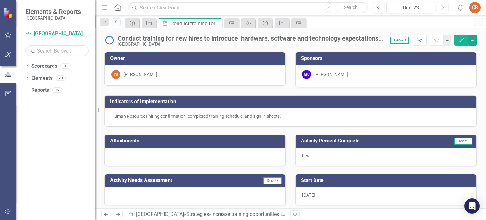
click at [331, 153] on div "0 %" at bounding box center [385, 156] width 181 height 18
click at [331, 152] on div "0 %" at bounding box center [385, 156] width 181 height 18
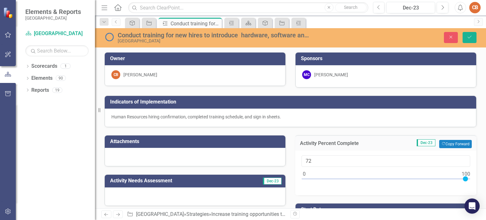
type input "100"
drag, startPoint x: 302, startPoint y: 178, endPoint x: 486, endPoint y: 160, distance: 184.4
click at [486, 160] on div "Owner CB Colleen BeckUngvarsky Sponsors MC Mark Chauhan Indicators of Implement…" at bounding box center [290, 130] width 391 height 156
click at [465, 39] on button "Save" at bounding box center [470, 37] width 14 height 11
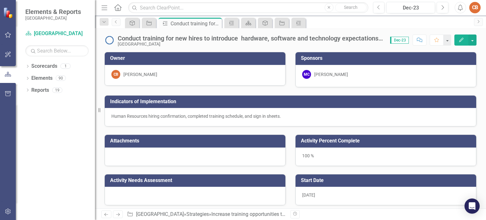
click at [279, 119] on div "Human Resources hiring confirmation, completed training schedule, and sign in s…" at bounding box center [290, 117] width 371 height 18
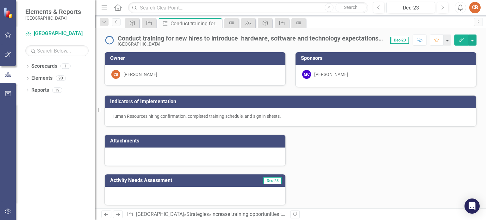
click at [279, 119] on div "Human Resources hiring confirmation, completed training schedule, and sign in s…" at bounding box center [290, 117] width 371 height 18
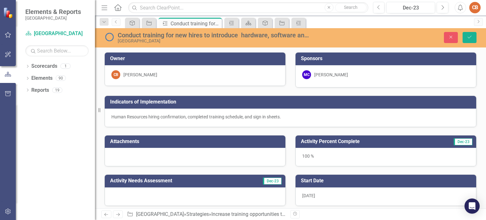
click at [264, 118] on span "Human Resources hiring confirmation, completed training schedule, and sign in s…" at bounding box center [196, 116] width 170 height 5
click at [197, 122] on div "Human Resources hiring confirmation, completed training schedule, and sign in s…" at bounding box center [290, 118] width 371 height 18
click at [196, 116] on span "Human Resources hiring confirmation, completed training schedule, and sign in s…" at bounding box center [196, 116] width 170 height 5
click at [187, 118] on span "Human Resources hiring confirmation, completed training schedule, and sign in s…" at bounding box center [196, 116] width 170 height 5
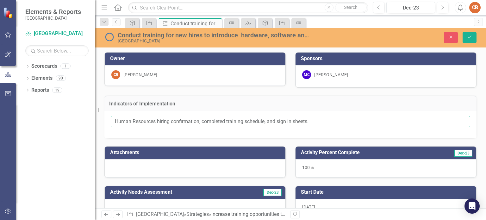
click at [202, 120] on input "Human Resources hiring confirmation, completed training schedule, and sign in s…" at bounding box center [290, 122] width 359 height 12
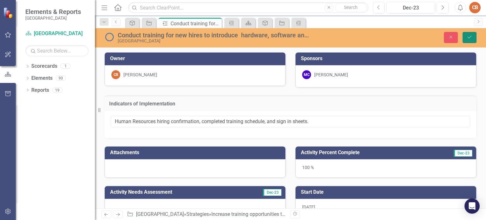
click at [468, 35] on icon "Save" at bounding box center [470, 37] width 6 height 4
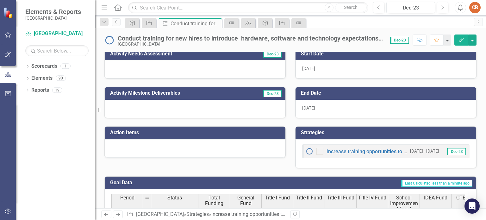
scroll to position [95, 0]
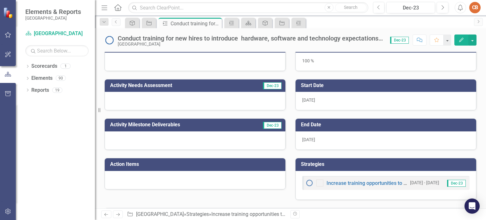
click at [335, 100] on div "[DATE]" at bounding box center [385, 101] width 181 height 18
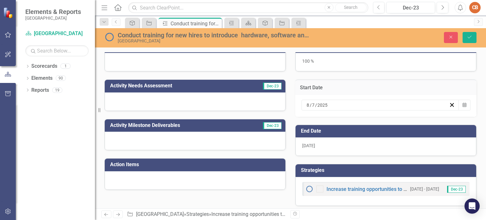
click at [334, 103] on div "8 / 7 / 2025" at bounding box center [377, 105] width 143 height 6
click at [330, 121] on button "‹" at bounding box center [323, 117] width 14 height 14
click at [365, 138] on button "4" at bounding box center [357, 138] width 16 height 11
click at [308, 143] on span "[DATE]" at bounding box center [308, 145] width 13 height 5
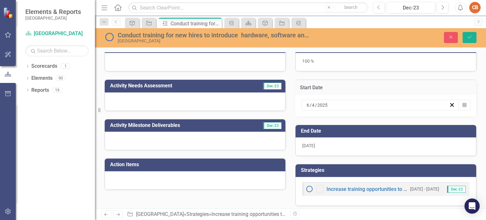
click at [308, 143] on span "[DATE]" at bounding box center [308, 145] width 13 height 5
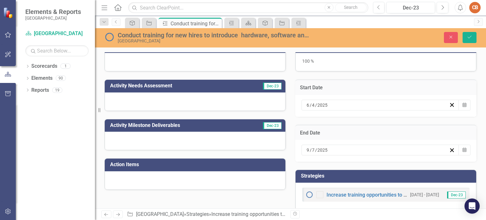
click at [334, 148] on div "9 / 7 / 2025" at bounding box center [377, 150] width 143 height 6
click at [330, 155] on button "‹" at bounding box center [323, 162] width 14 height 14
click at [467, 38] on icon "Save" at bounding box center [470, 37] width 6 height 4
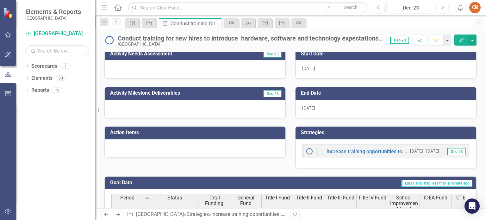
scroll to position [0, 0]
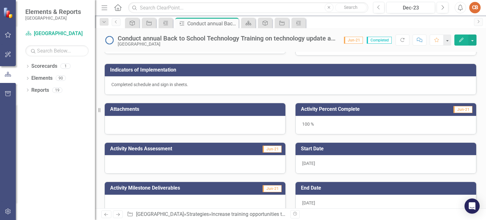
scroll to position [63, 0]
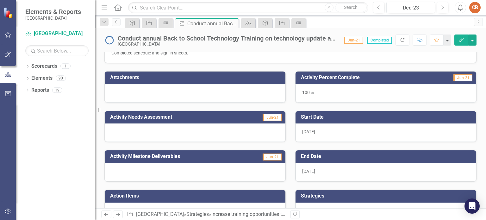
click at [245, 118] on td "Jun-21" at bounding box center [261, 118] width 41 height 10
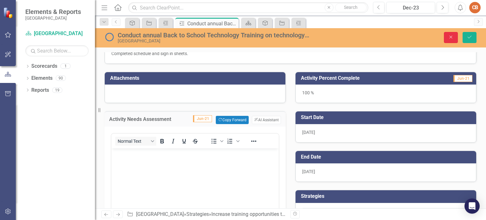
click at [448, 36] on icon "Close" at bounding box center [451, 37] width 6 height 4
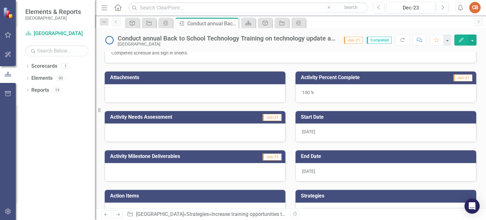
scroll to position [0, 0]
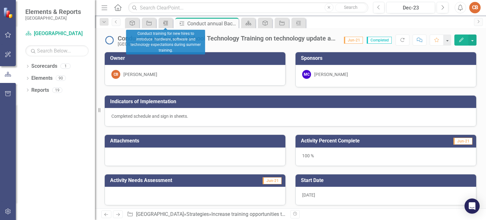
click at [165, 22] on icon "Activity" at bounding box center [166, 23] width 6 height 5
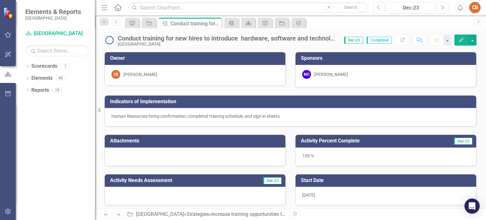
click at [231, 22] on icon "Activity" at bounding box center [231, 23] width 6 height 5
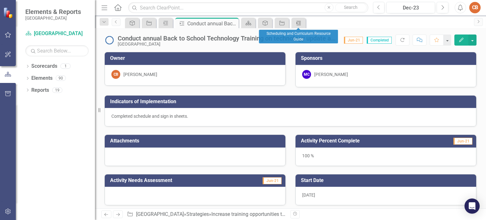
click at [297, 23] on icon at bounding box center [298, 23] width 4 height 4
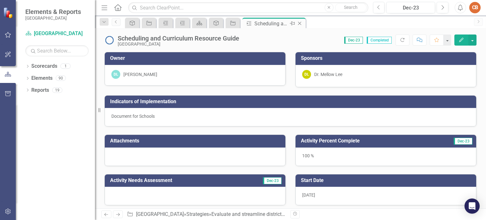
click at [300, 24] on icon at bounding box center [299, 23] width 3 height 3
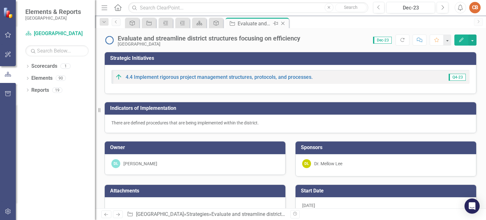
checkbox input "false"
checkbox input "true"
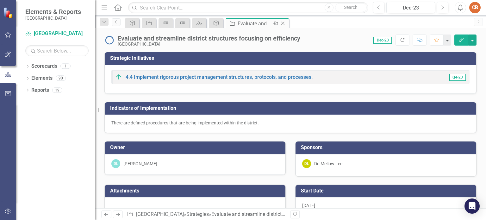
checkbox input "true"
click at [266, 27] on div "Strategies Evaluate and streamline district structures focusing on efficiency P…" at bounding box center [257, 23] width 63 height 10
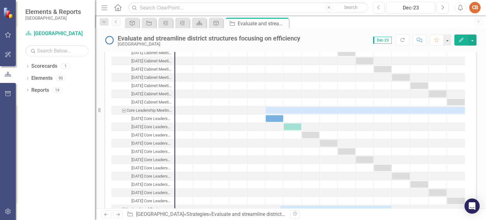
scroll to position [886, 0]
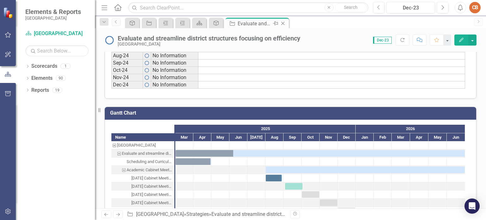
click at [283, 25] on icon "Close" at bounding box center [283, 23] width 6 height 5
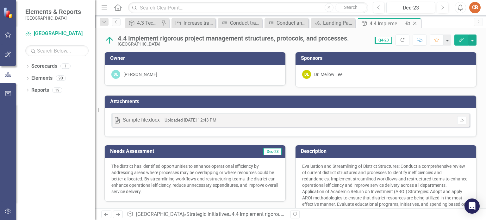
click at [415, 23] on icon "Close" at bounding box center [415, 23] width 6 height 5
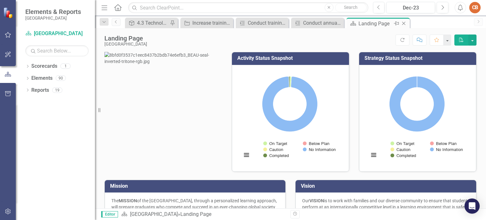
click at [403, 22] on icon "Close" at bounding box center [404, 23] width 6 height 5
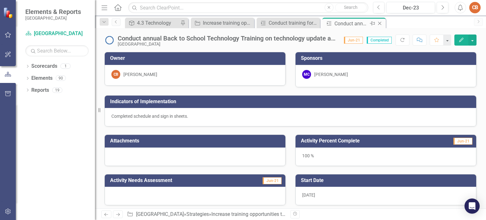
click at [382, 23] on icon "Close" at bounding box center [379, 23] width 6 height 5
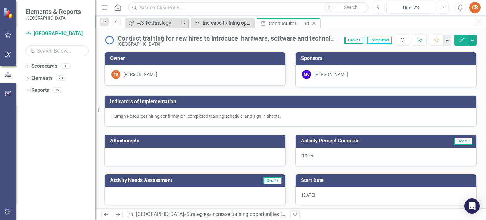
click at [314, 23] on icon "Close" at bounding box center [314, 23] width 6 height 5
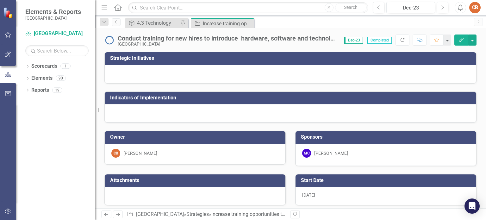
click at [0, 0] on icon "Close" at bounding box center [0, 0] width 0 height 0
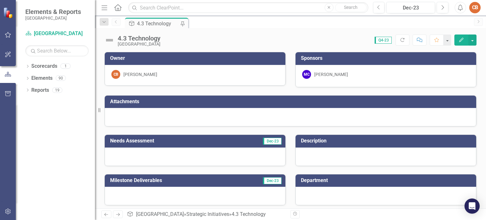
scroll to position [86, 0]
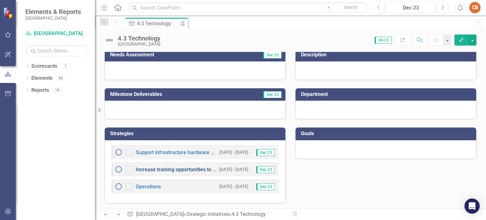
click at [168, 170] on link "Increase training opportunities to build teacher capacity." at bounding box center [200, 169] width 128 height 6
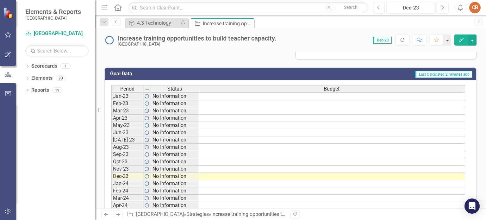
scroll to position [593, 0]
